Goal: Task Accomplishment & Management: Use online tool/utility

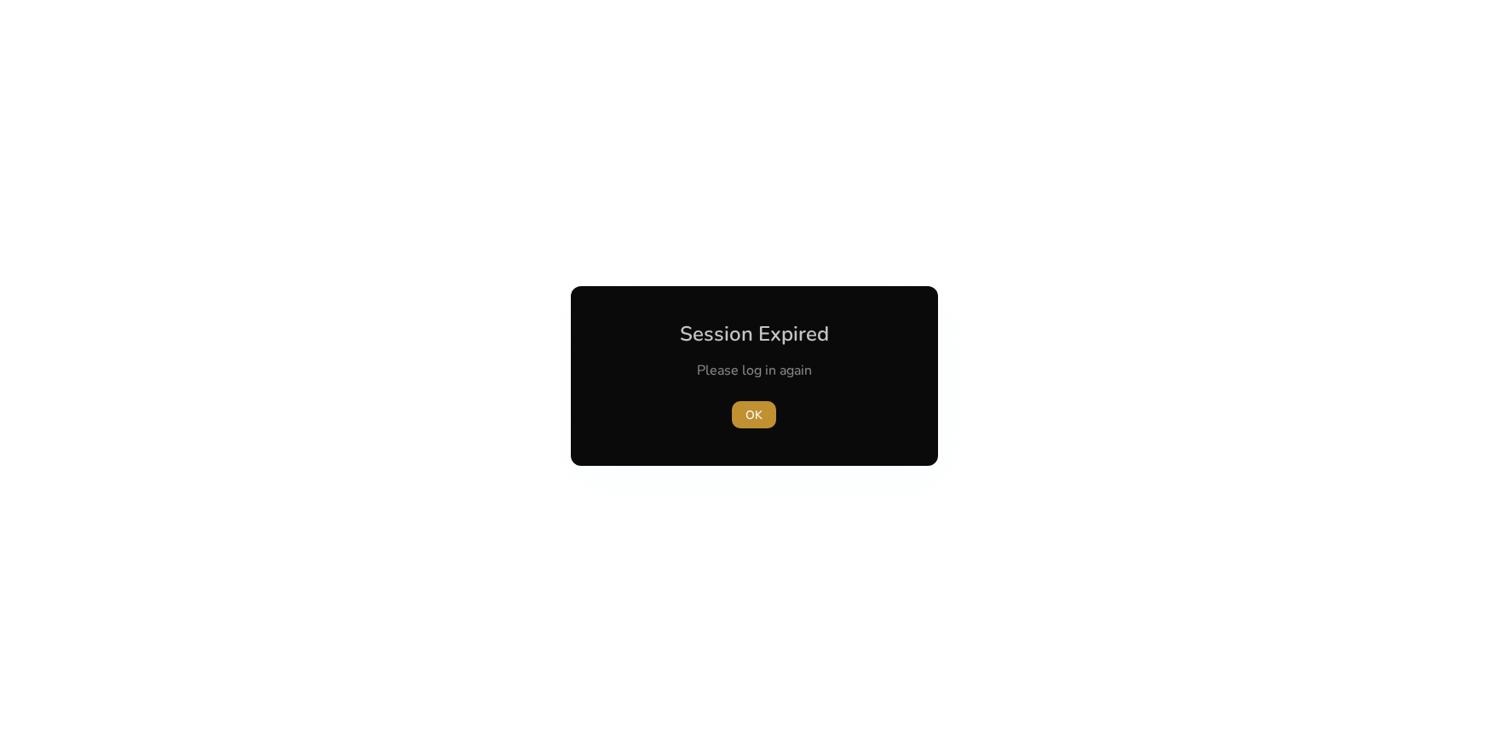
click at [751, 402] on span "button" at bounding box center [754, 414] width 44 height 41
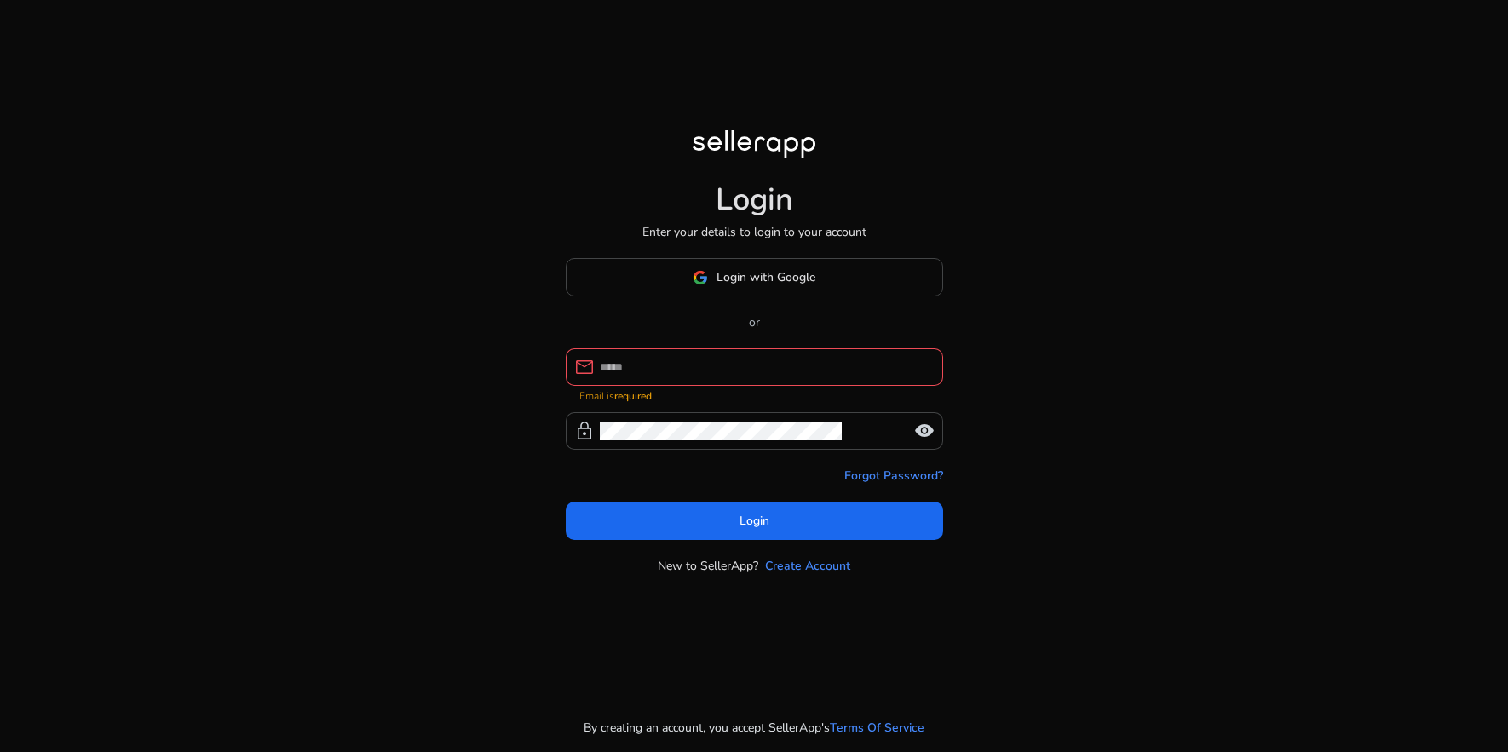
click at [737, 357] on div at bounding box center [765, 366] width 330 height 37
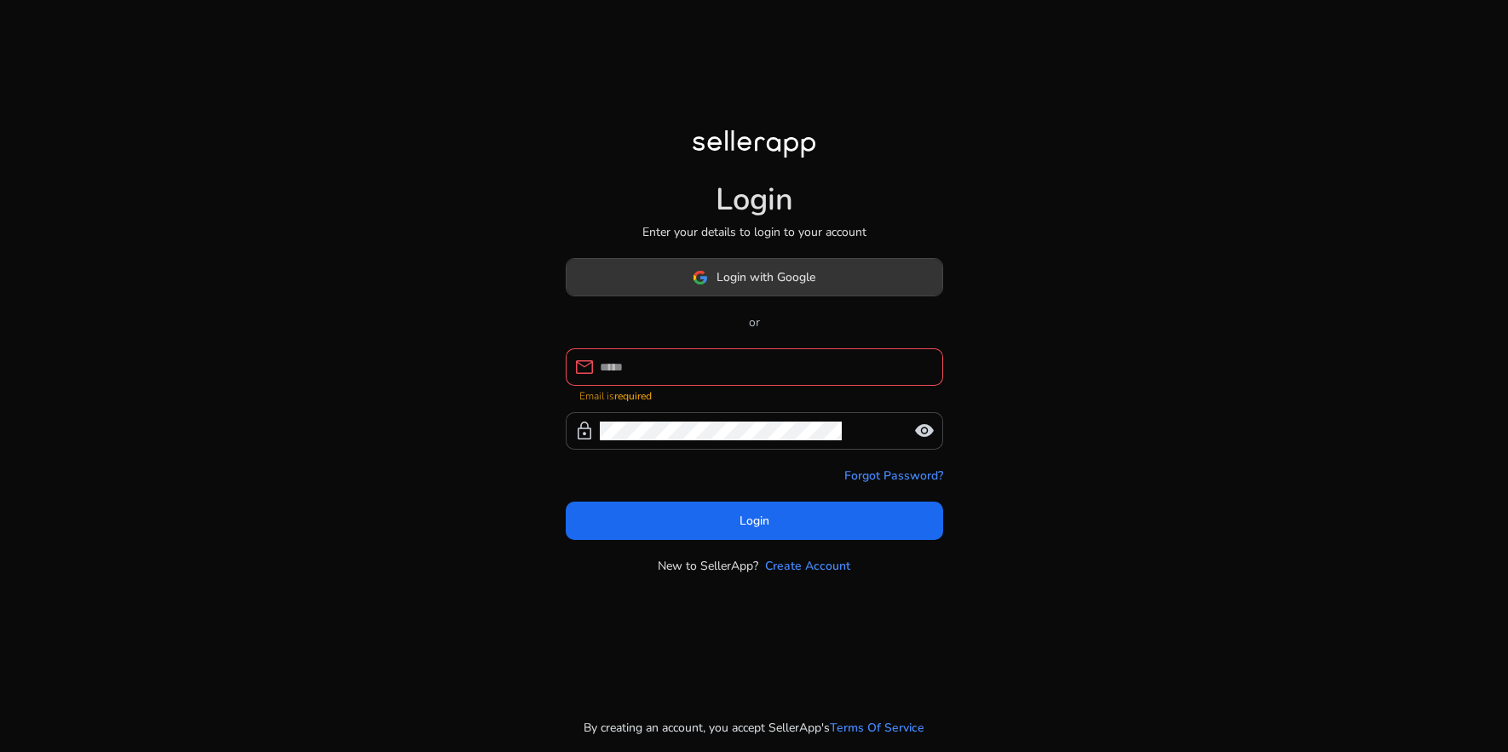
click at [729, 286] on button "Login with Google" at bounding box center [754, 277] width 377 height 38
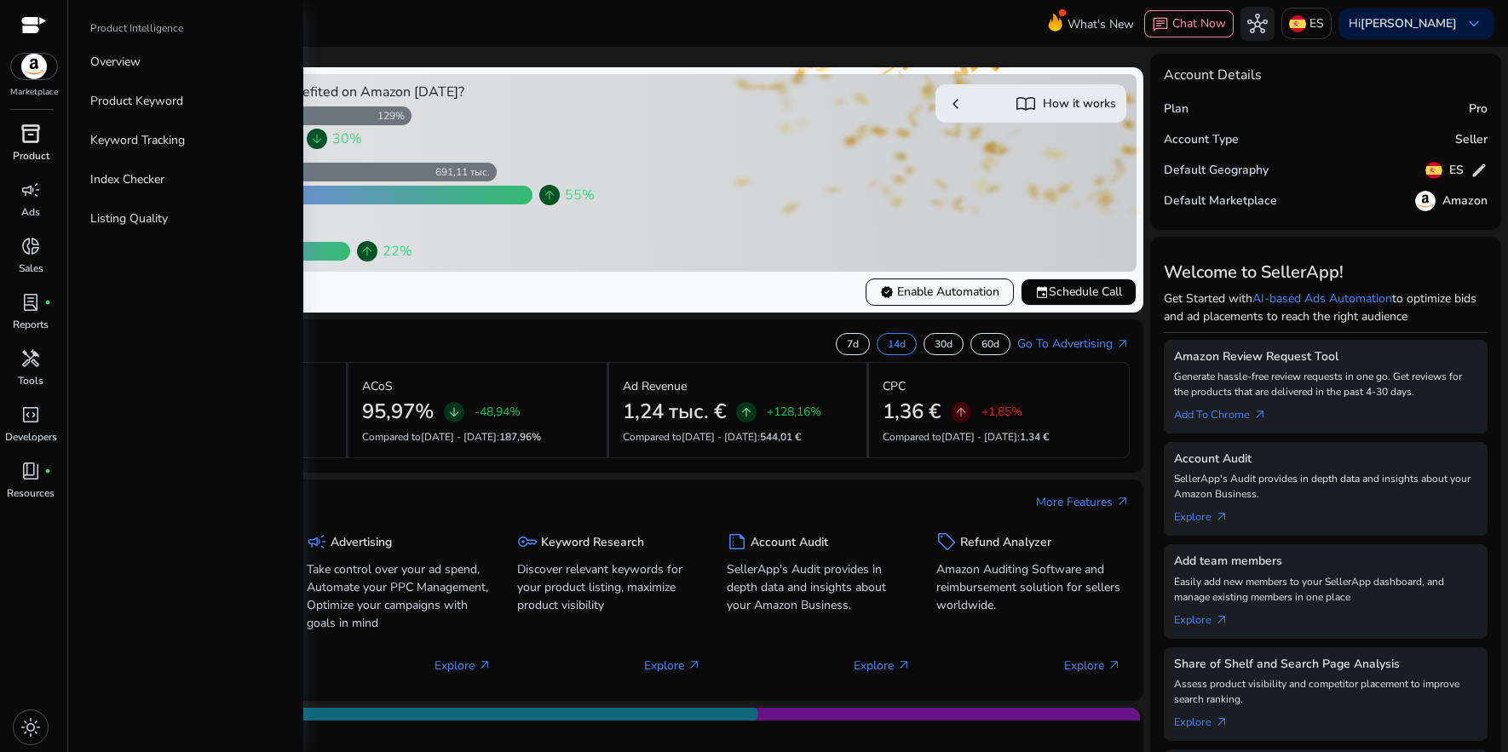
click at [32, 154] on p "Product" at bounding box center [31, 155] width 37 height 15
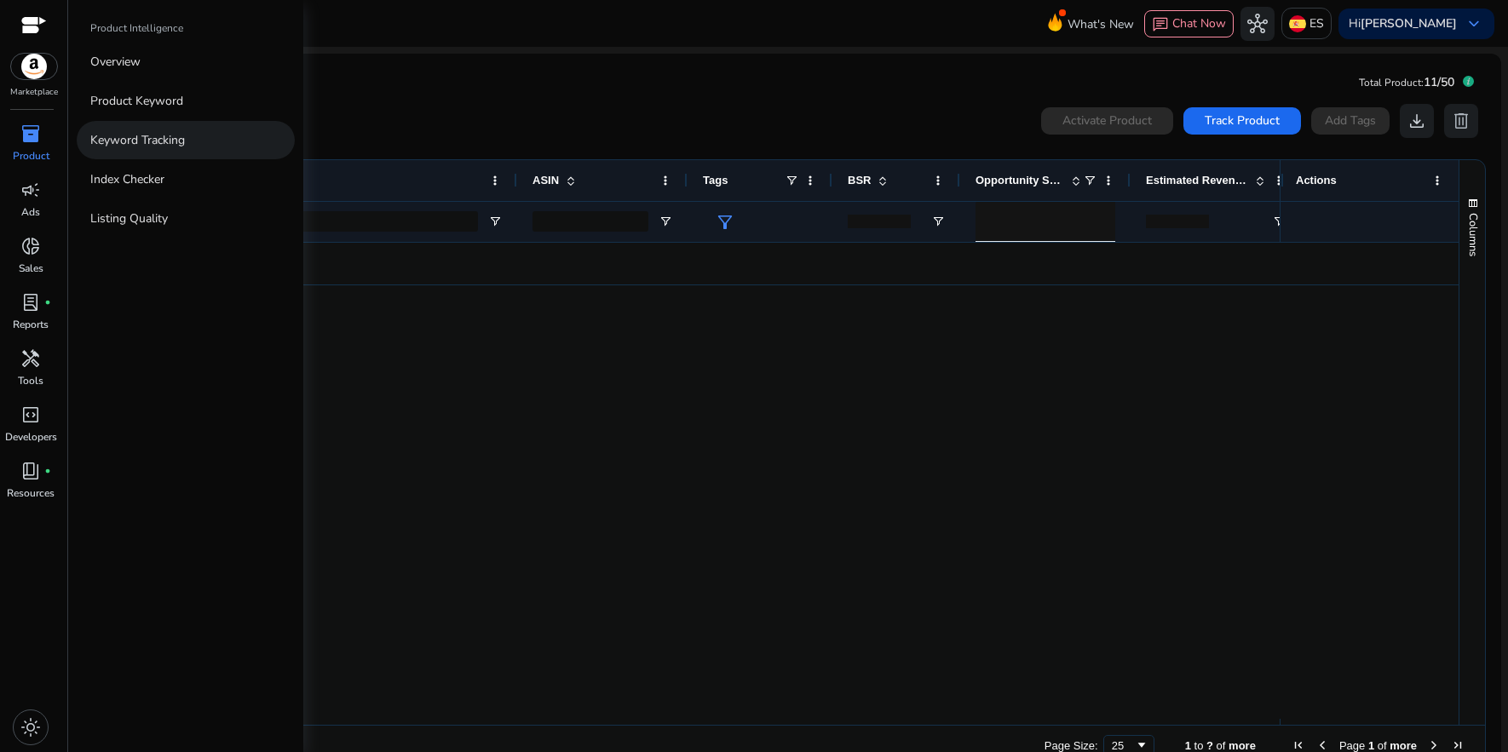
click at [130, 144] on p "Keyword Tracking" at bounding box center [137, 140] width 95 height 18
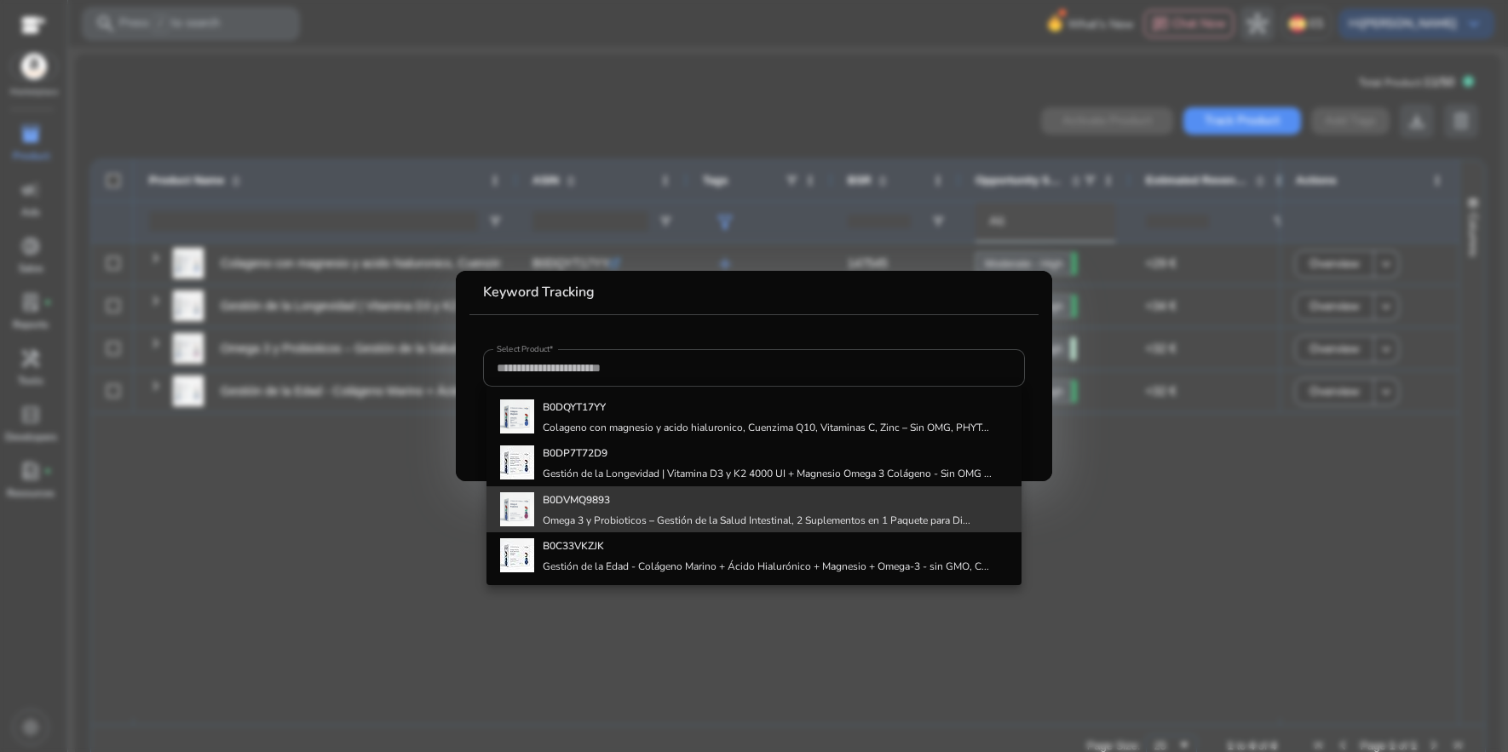
click at [619, 505] on h4 "B0DVMQ9893" at bounding box center [757, 500] width 428 height 14
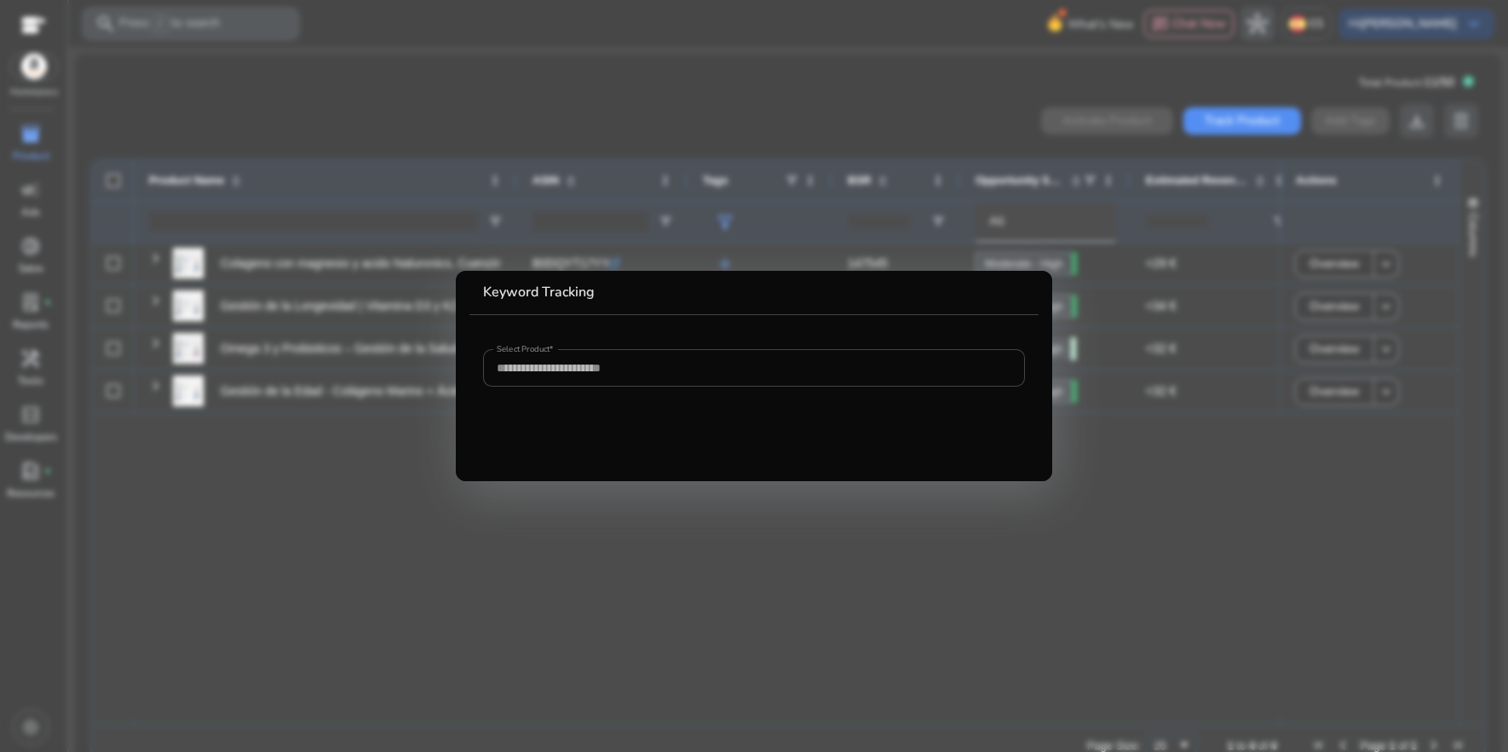
type input "**********"
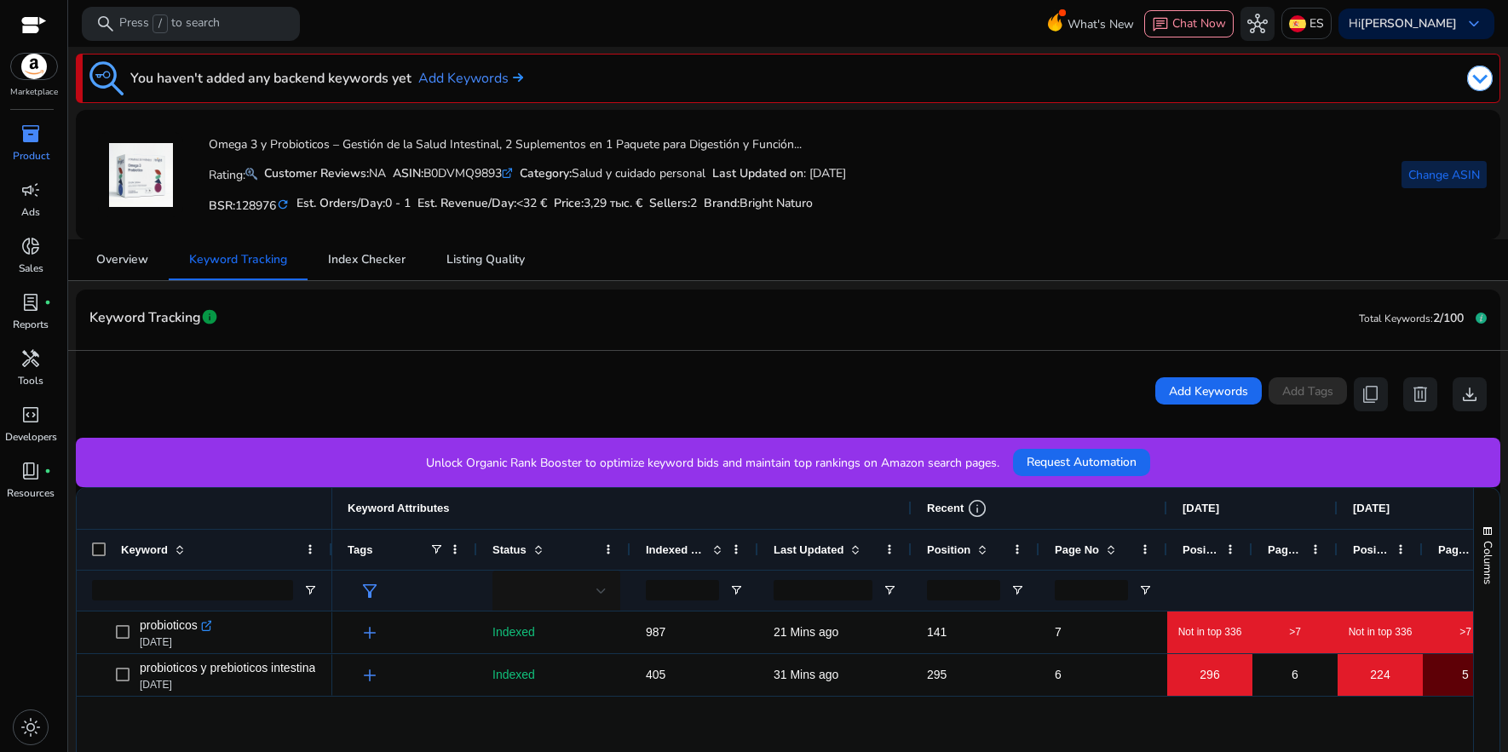
click at [1408, 172] on span "Change ASIN" at bounding box center [1444, 175] width 72 height 18
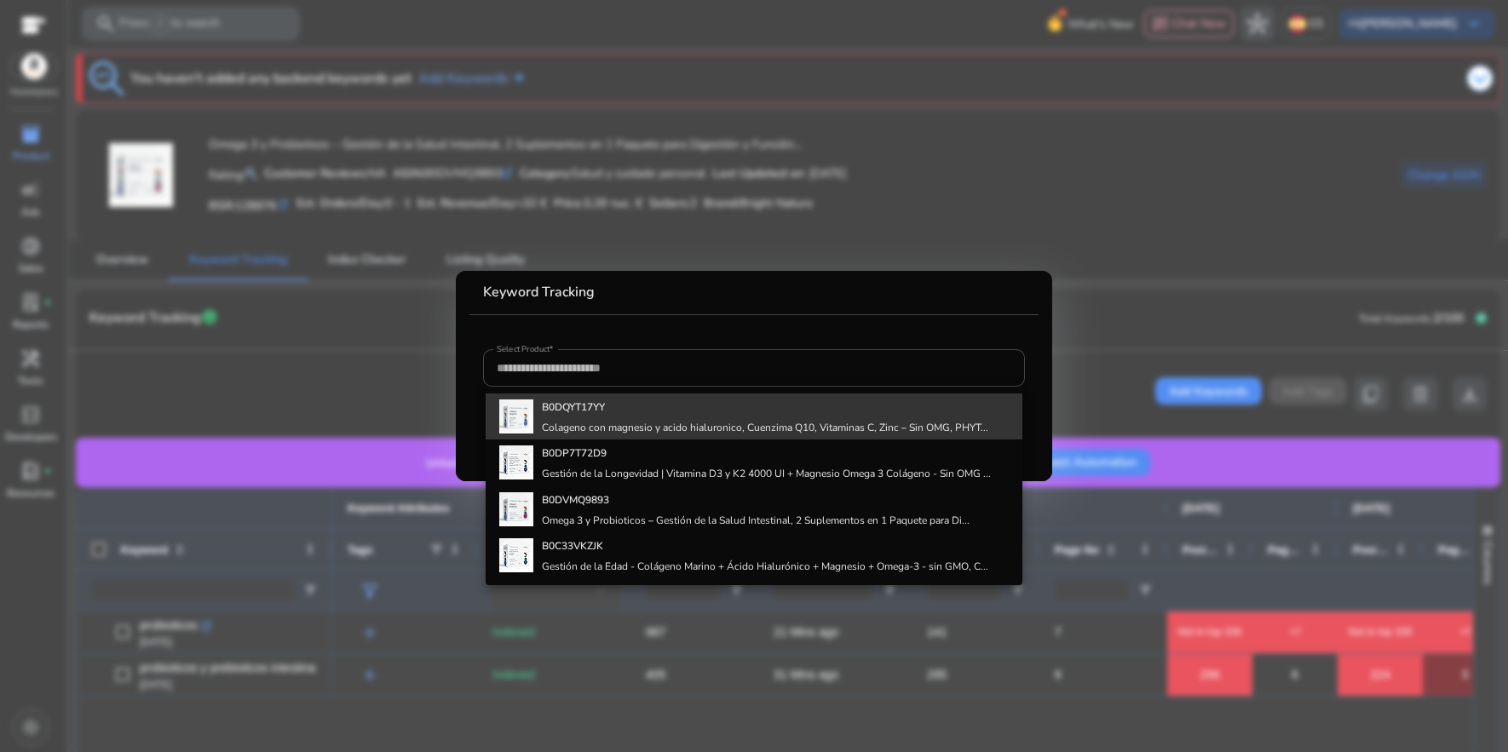
click at [624, 422] on h4 "Colageno con magnesio y acido hialuronico, Cuenzima Q10, Vitaminas C, Zinc – Si…" at bounding box center [765, 428] width 446 height 14
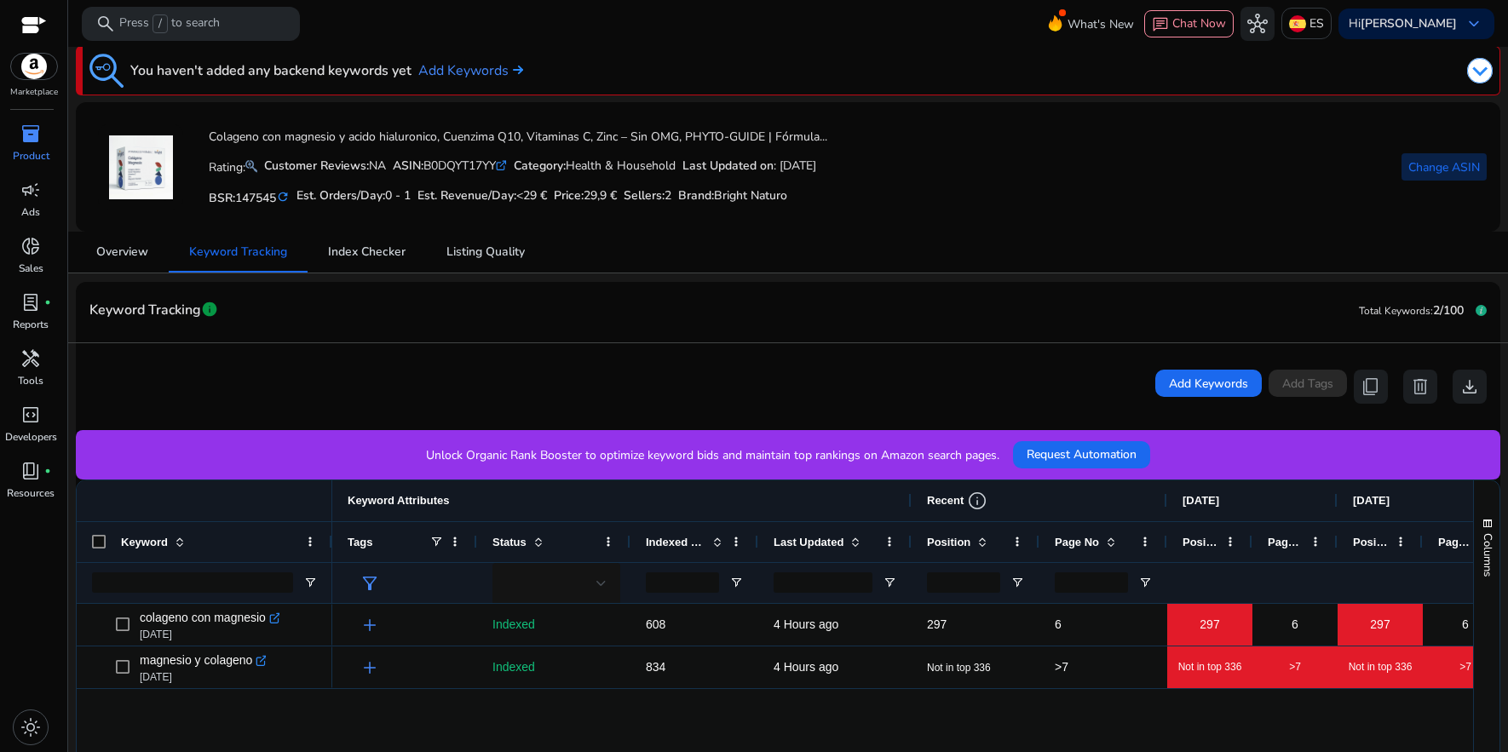
click at [1429, 178] on span at bounding box center [1443, 167] width 85 height 41
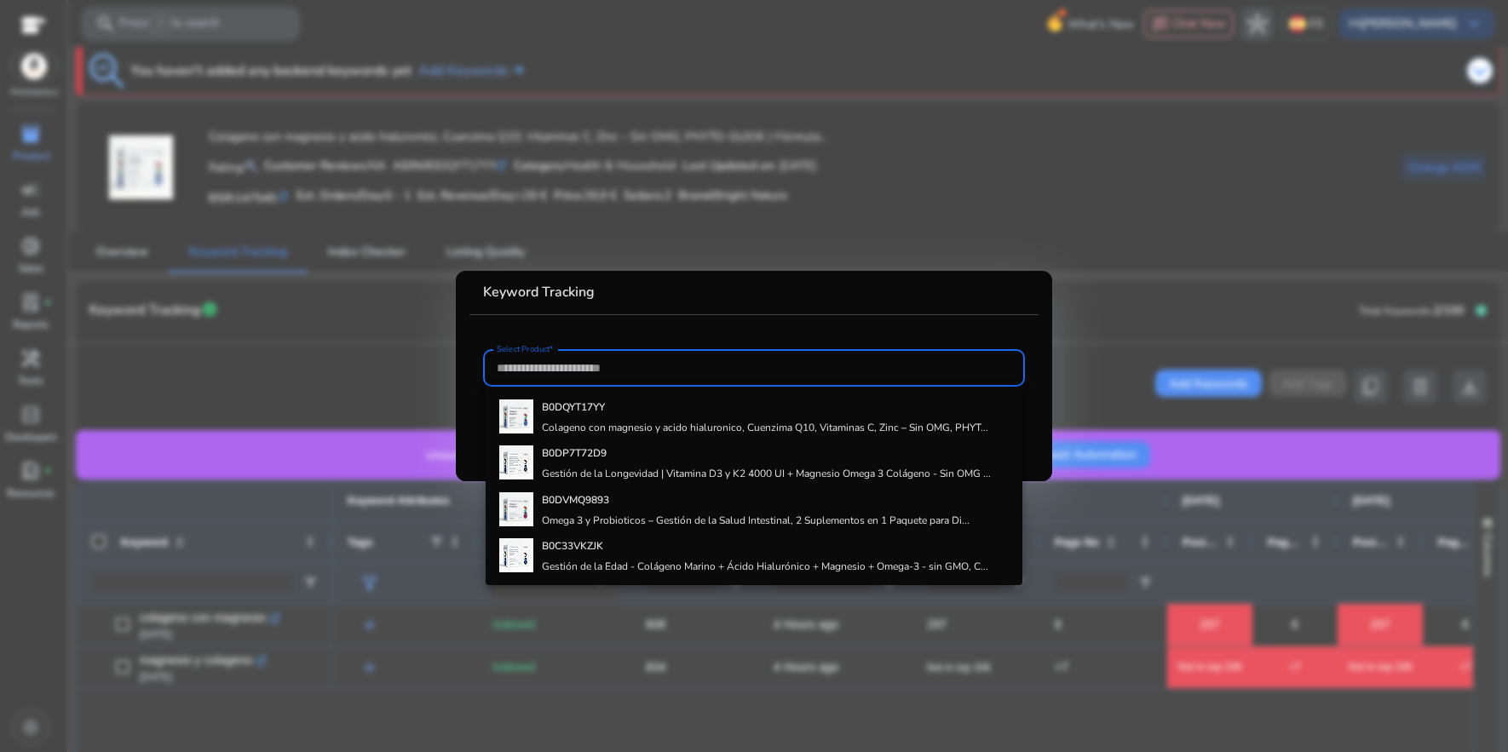
click at [657, 472] on h4 "Gestión de la Longevidad | Vitamina D3 y K2 4000 UI + Magnesio Omega 3 Colágeno…" at bounding box center [766, 474] width 449 height 14
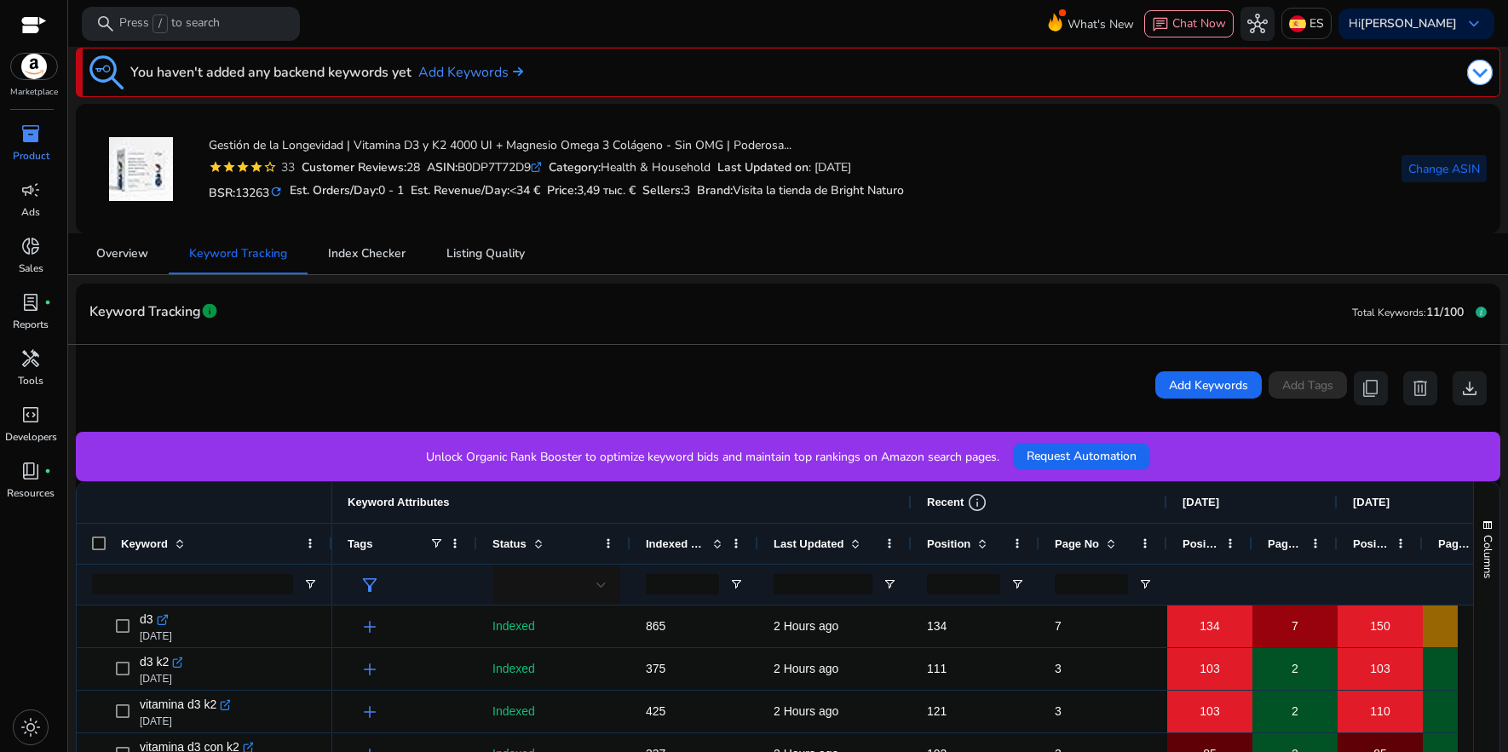
click at [1435, 175] on span "Change ASIN" at bounding box center [1444, 169] width 72 height 18
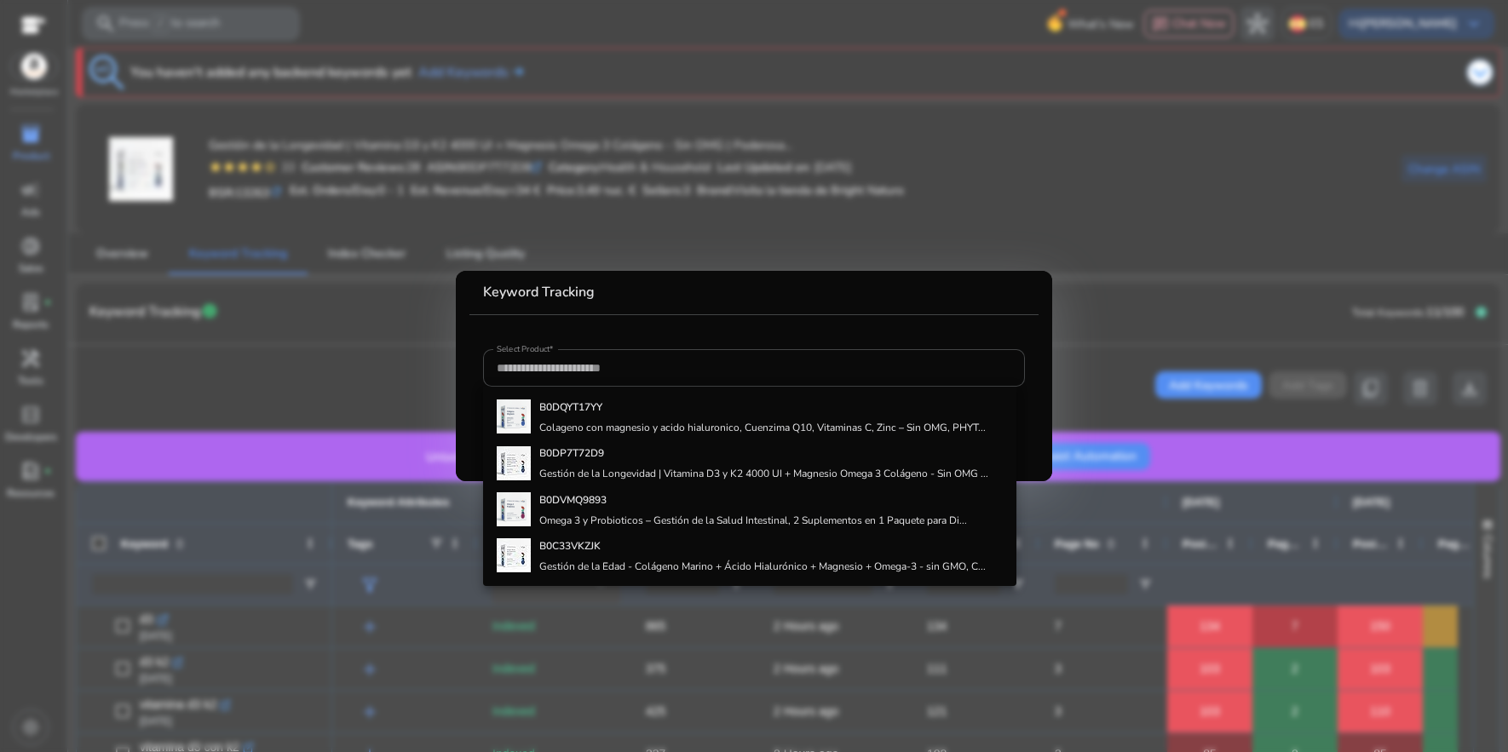
click at [338, 380] on div at bounding box center [754, 376] width 1508 height 752
